Goal: Use online tool/utility

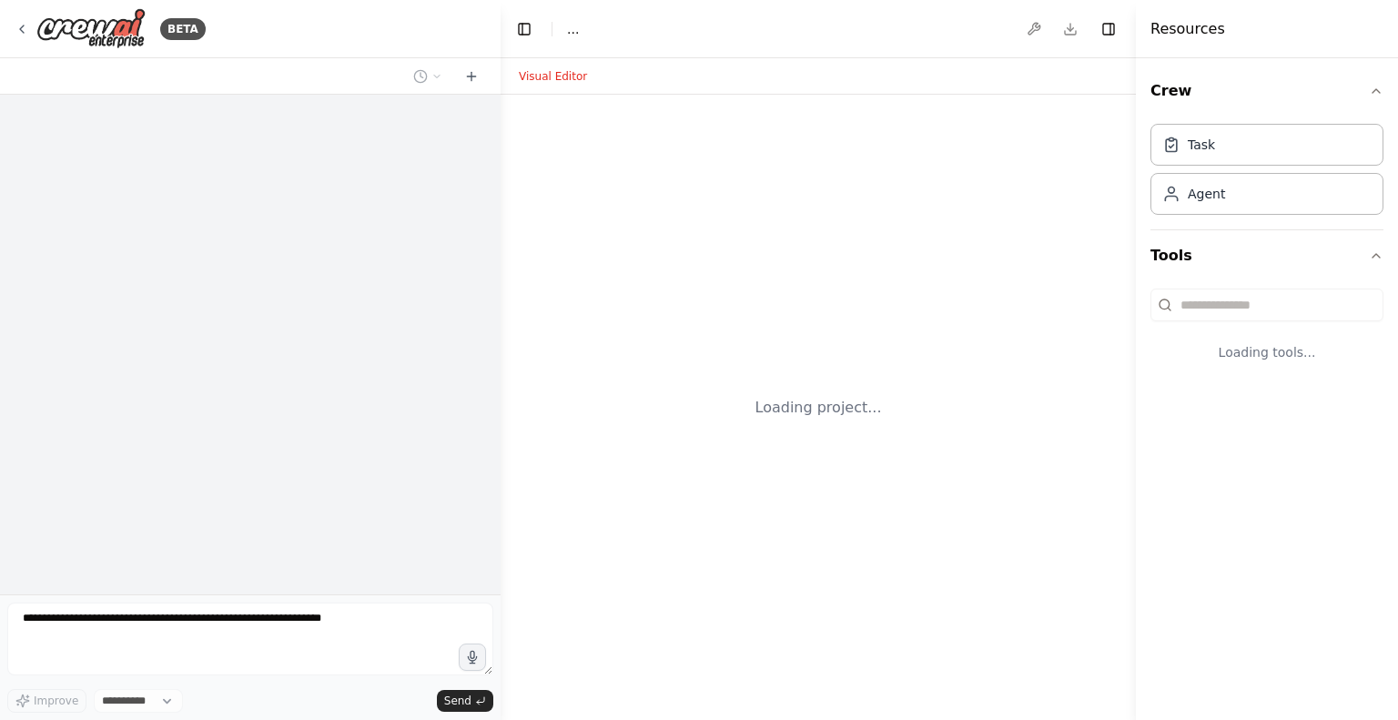
select select "****"
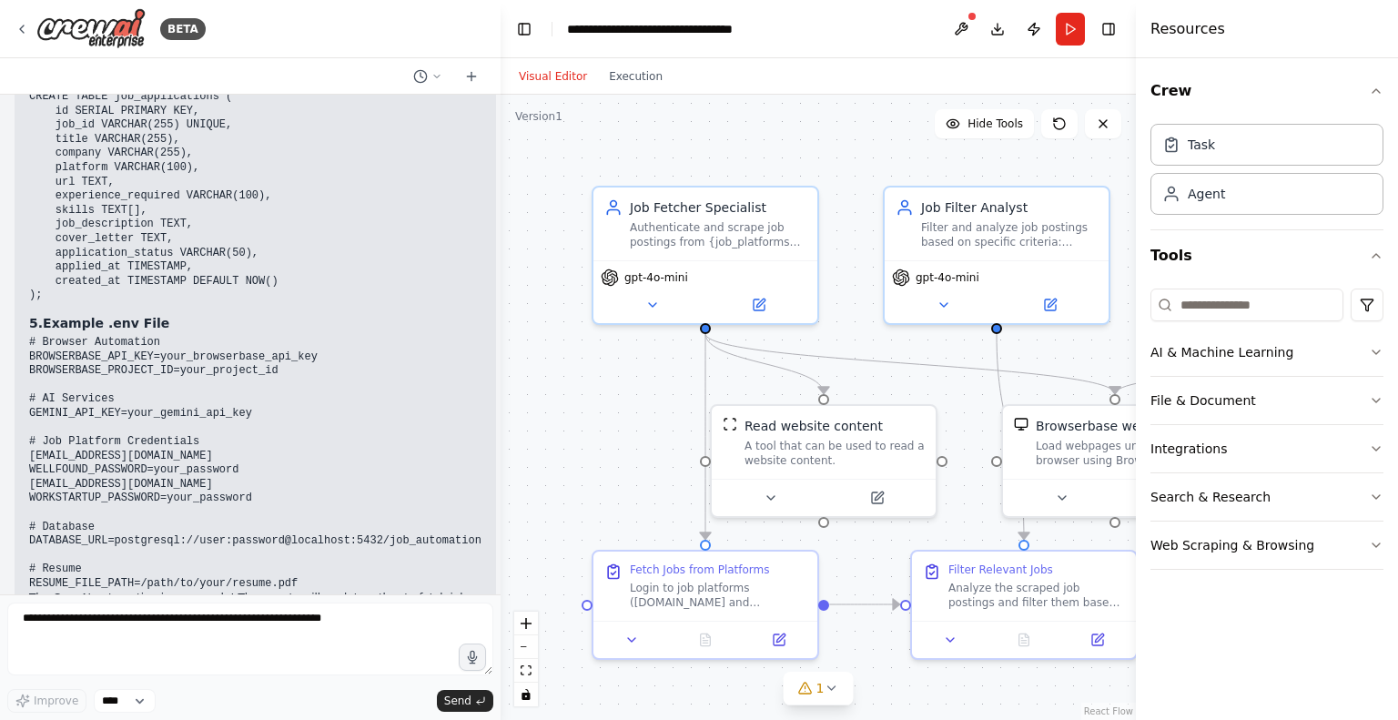
scroll to position [4078, 0]
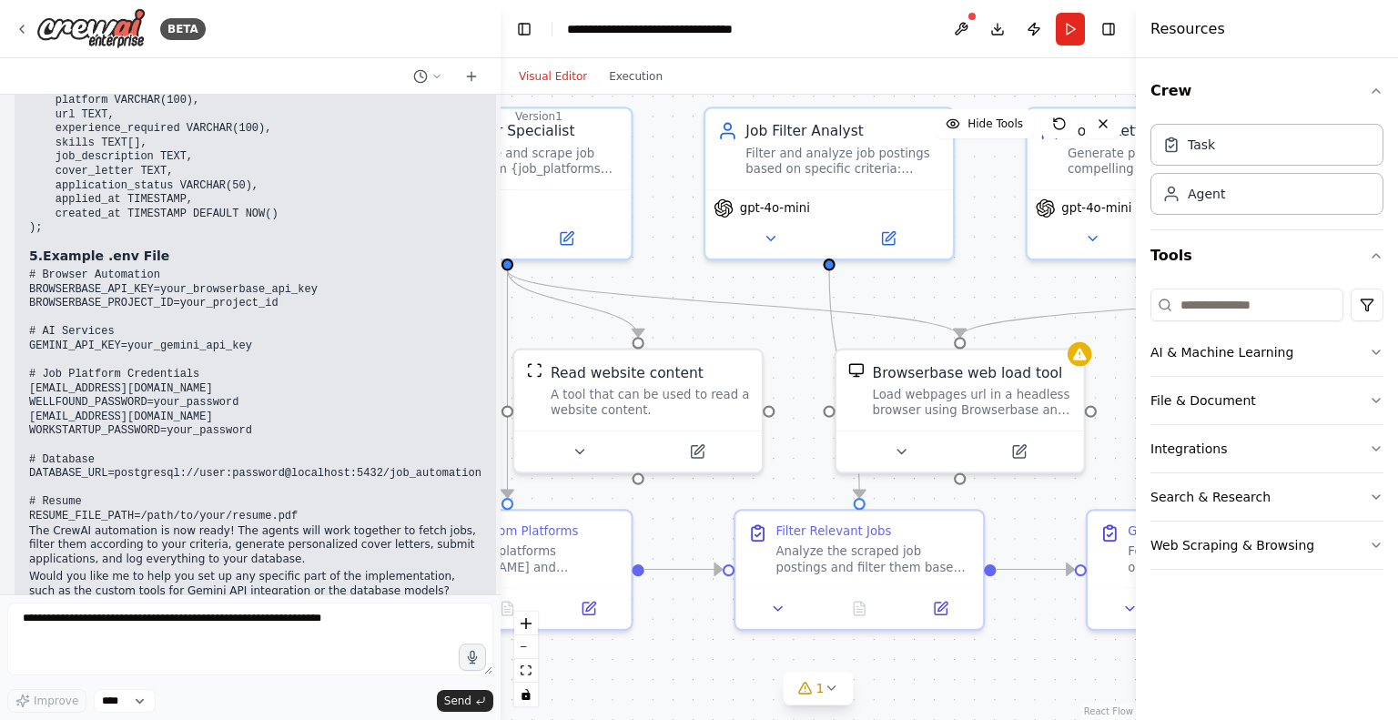
drag, startPoint x: 928, startPoint y: 382, endPoint x: 752, endPoint y: 336, distance: 182.5
click at [752, 336] on div ".deletable-edge-delete-btn { width: 20px; height: 20px; border: 0px solid #ffff…" at bounding box center [817, 407] width 635 height 625
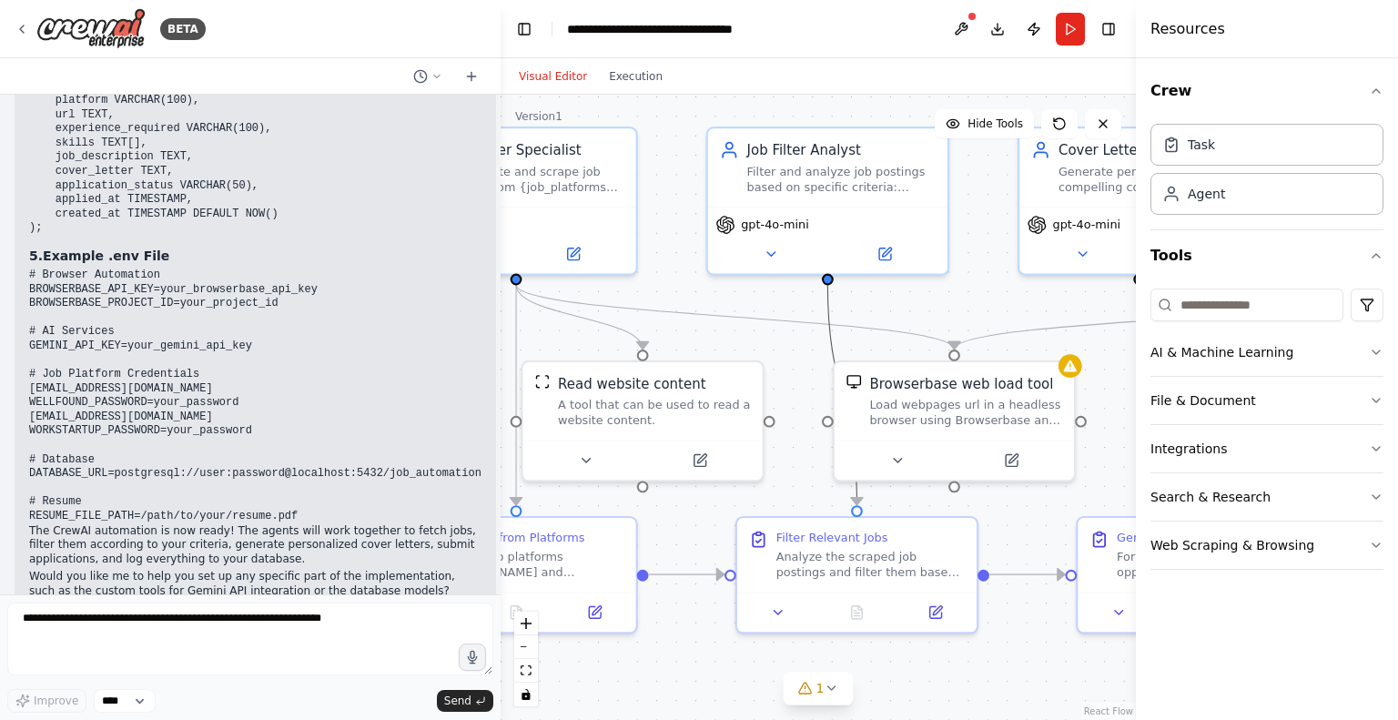
drag, startPoint x: 831, startPoint y: 387, endPoint x: 800, endPoint y: 374, distance: 33.5
click at [800, 374] on div ".deletable-edge-delete-btn { width: 20px; height: 20px; border: 0px solid #ffff…" at bounding box center [817, 407] width 635 height 625
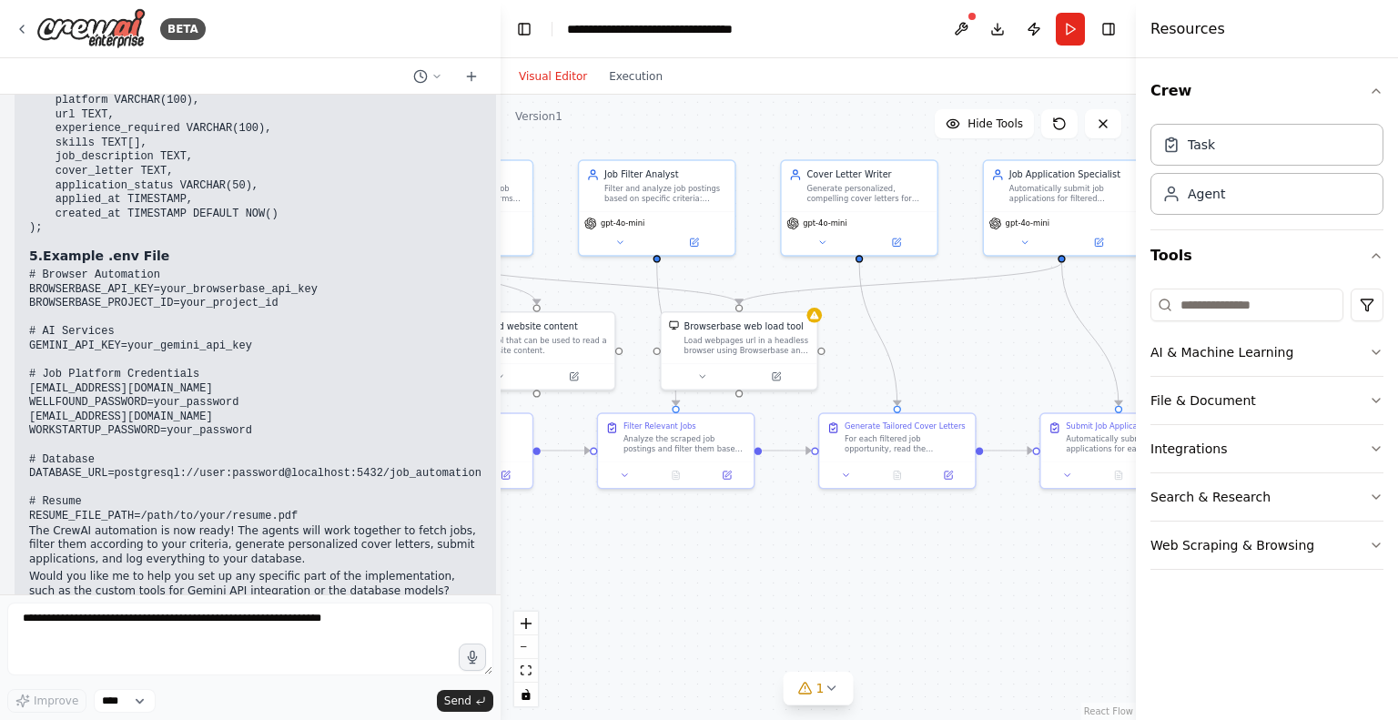
drag, startPoint x: 800, startPoint y: 374, endPoint x: 641, endPoint y: 319, distance: 168.3
click at [641, 319] on div ".deletable-edge-delete-btn { width: 20px; height: 20px; border: 0px solid #ffff…" at bounding box center [817, 407] width 635 height 625
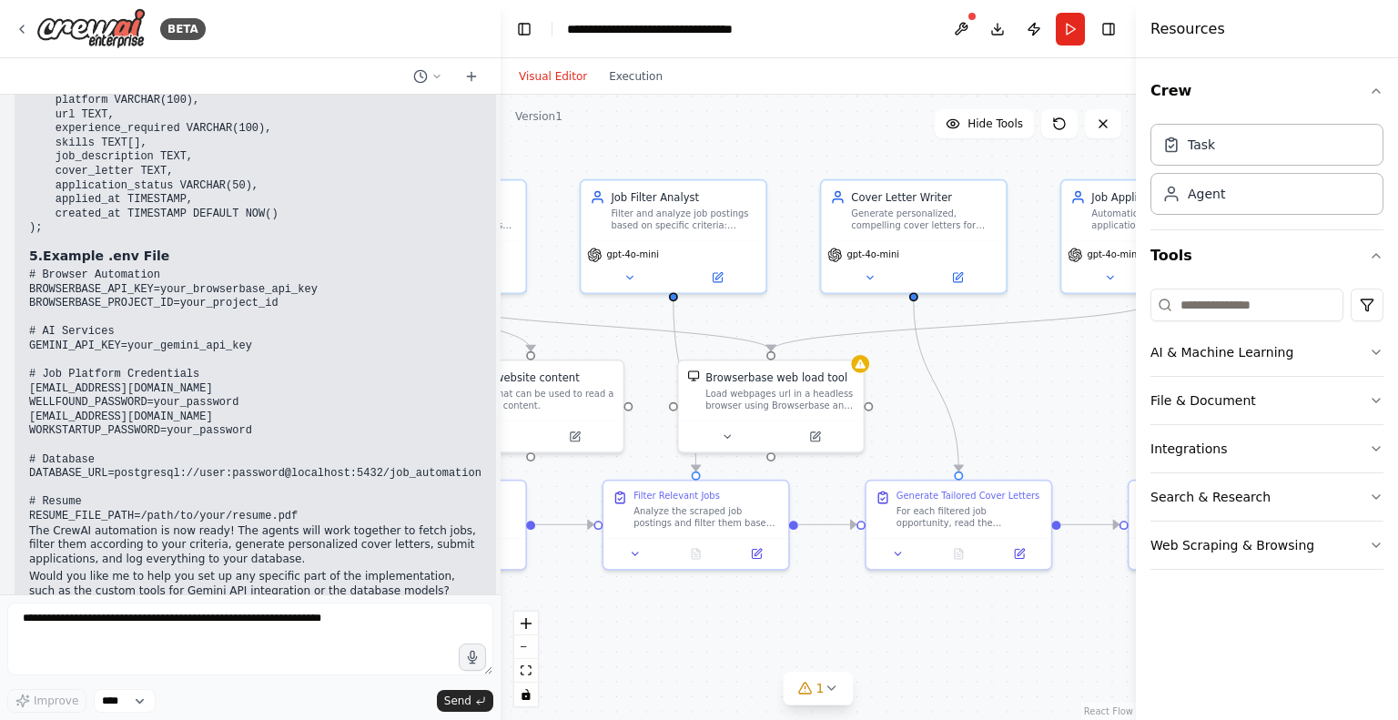
drag, startPoint x: 733, startPoint y: 229, endPoint x: 782, endPoint y: 288, distance: 76.3
click at [782, 288] on div ".deletable-edge-delete-btn { width: 20px; height: 20px; border: 0px solid #ffff…" at bounding box center [817, 407] width 635 height 625
